Goal: Task Accomplishment & Management: Use online tool/utility

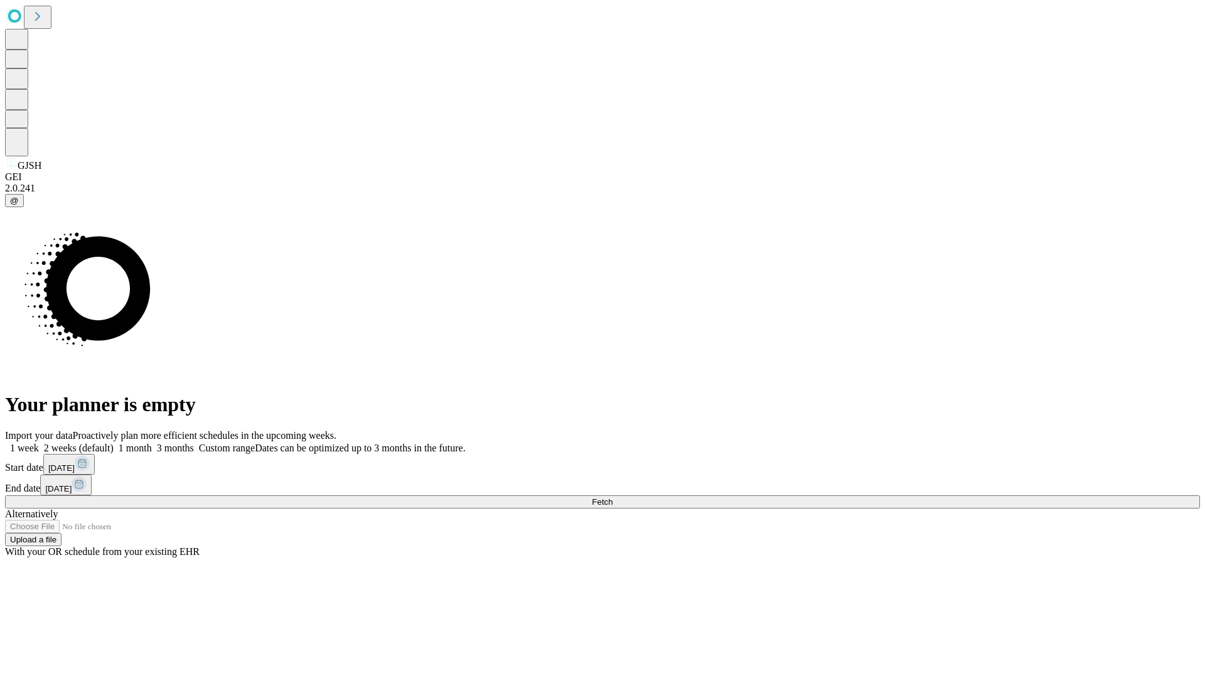
click at [612, 497] on span "Fetch" at bounding box center [602, 501] width 21 height 9
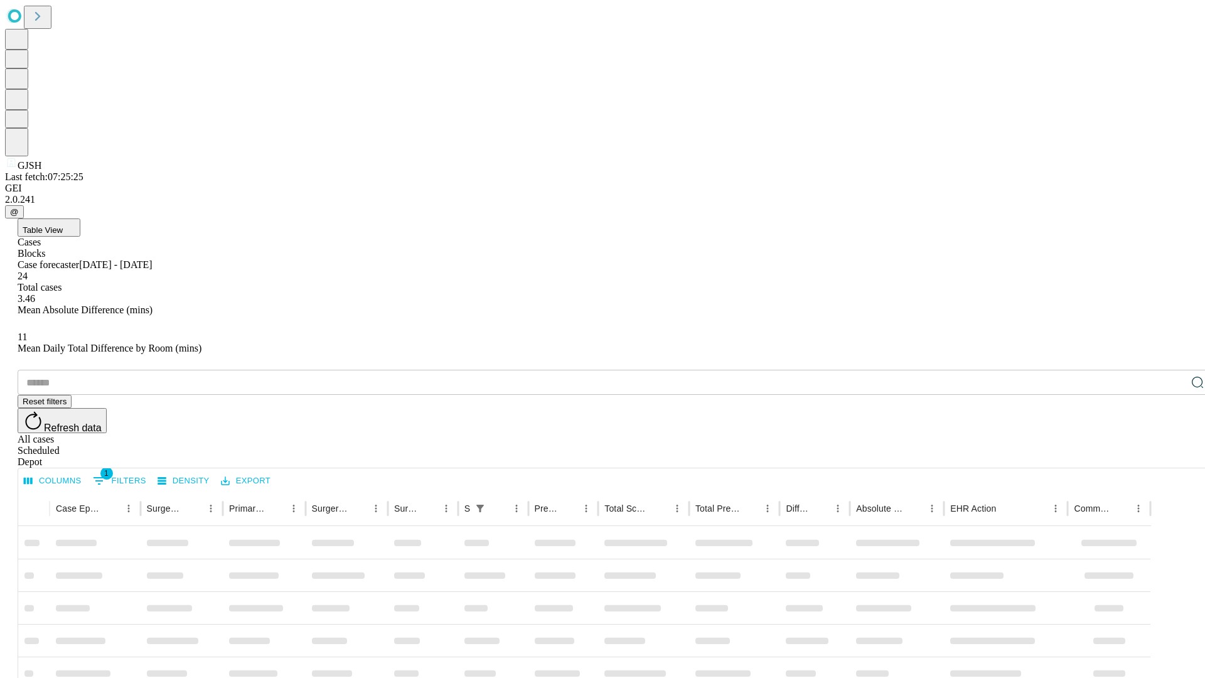
click at [1172, 456] on div "Depot" at bounding box center [615, 461] width 1195 height 11
